Goal: Task Accomplishment & Management: Manage account settings

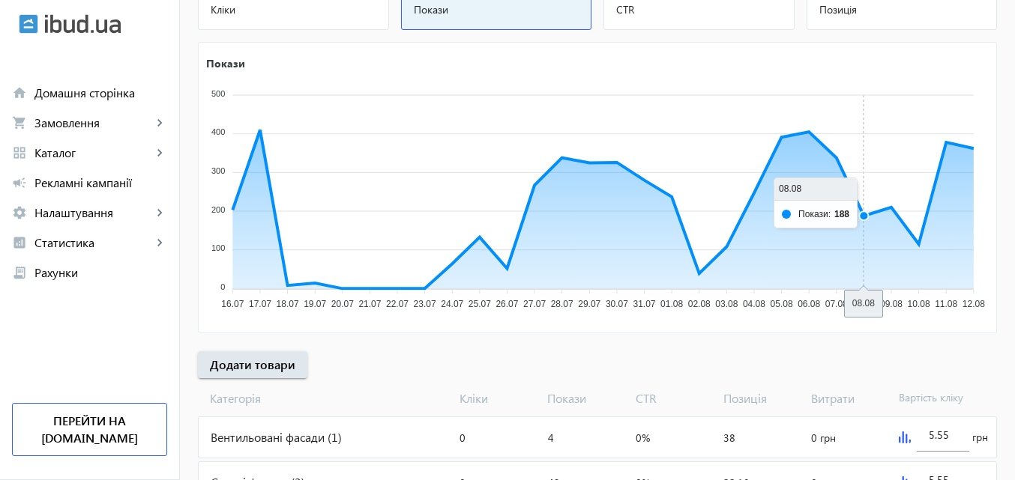
scroll to position [225, 0]
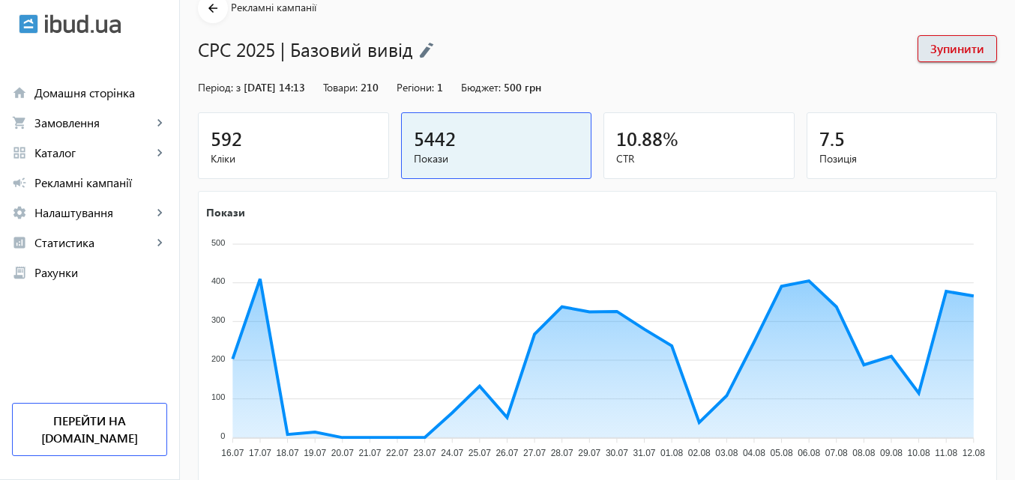
scroll to position [225, 0]
